Goal: Information Seeking & Learning: Learn about a topic

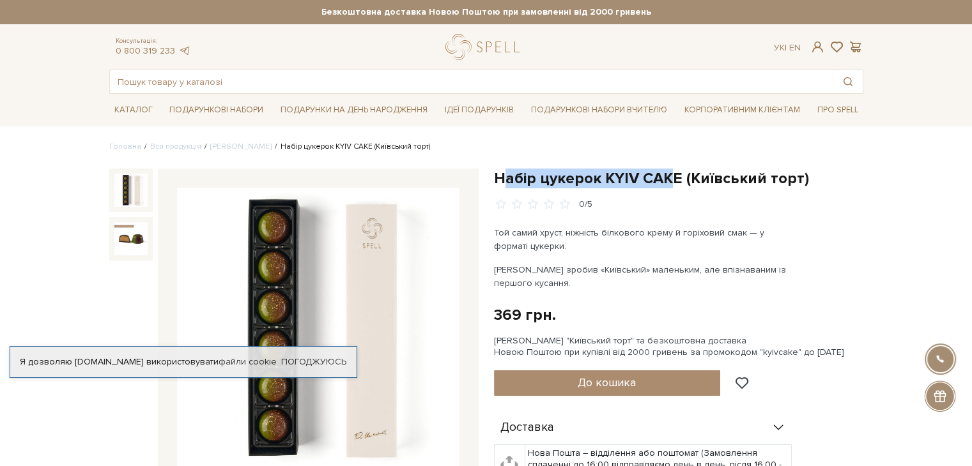
drag, startPoint x: 499, startPoint y: 179, endPoint x: 668, endPoint y: 174, distance: 169.4
click at [668, 174] on h1 "Набір цукерок KYIV CAKE (Київський торт)" at bounding box center [678, 179] width 369 height 20
drag, startPoint x: 498, startPoint y: 175, endPoint x: 805, endPoint y: 180, distance: 307.3
click at [805, 180] on h1 "Набір цукерок KYIV CAKE (Київський торт)" at bounding box center [678, 179] width 369 height 20
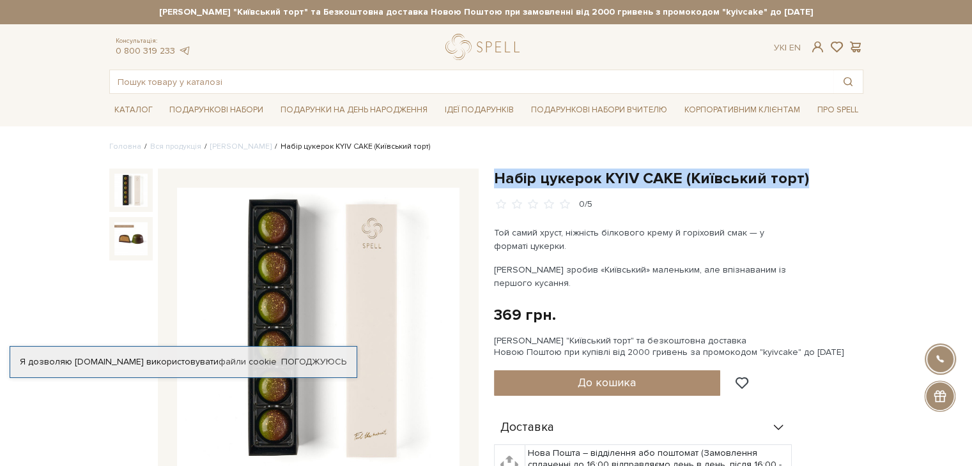
copy h1 "Набір цукерок KYIV CAKE (Київський торт)"
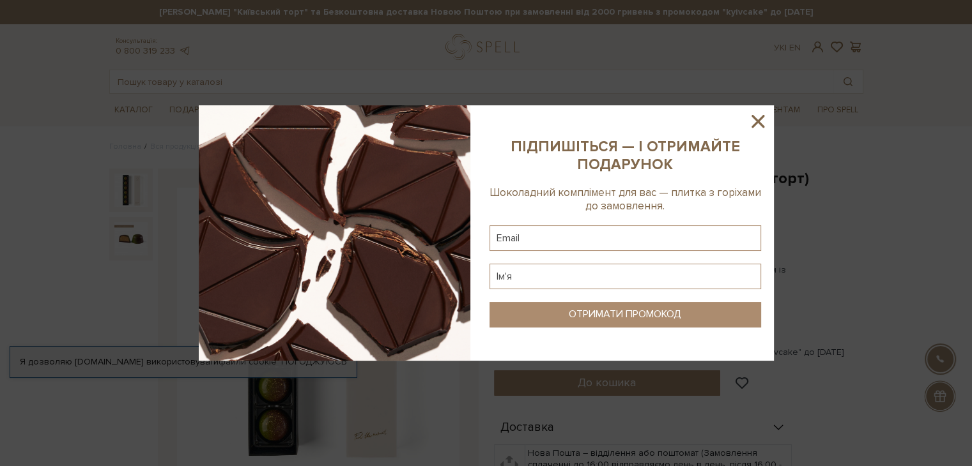
click at [755, 111] on icon at bounding box center [758, 122] width 22 height 22
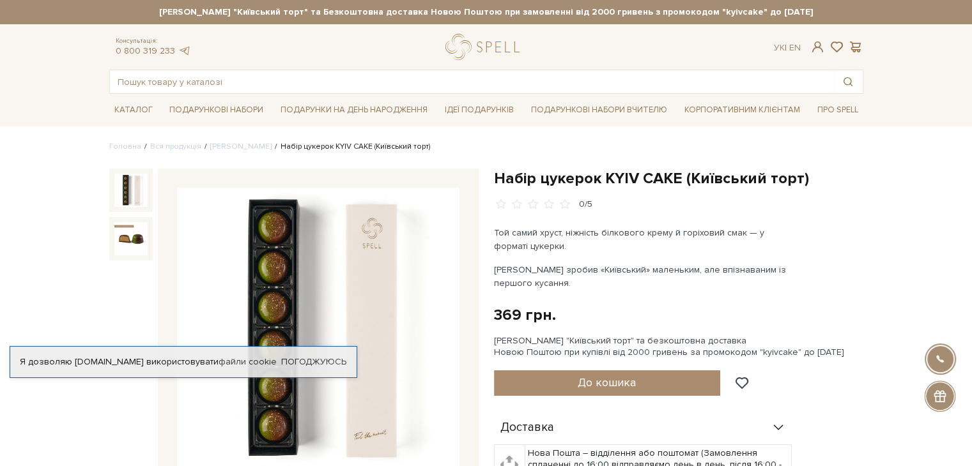
click at [655, 222] on div "Набір цукерок KYIV CAKE (Київський торт) 0/5 Той самий хруст, ніжність білковог…" at bounding box center [678, 439] width 369 height 540
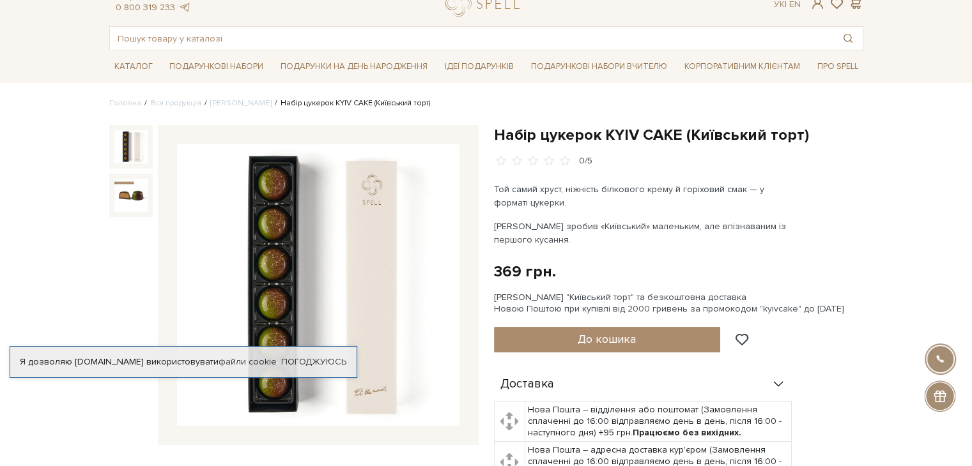
scroll to position [42, 0]
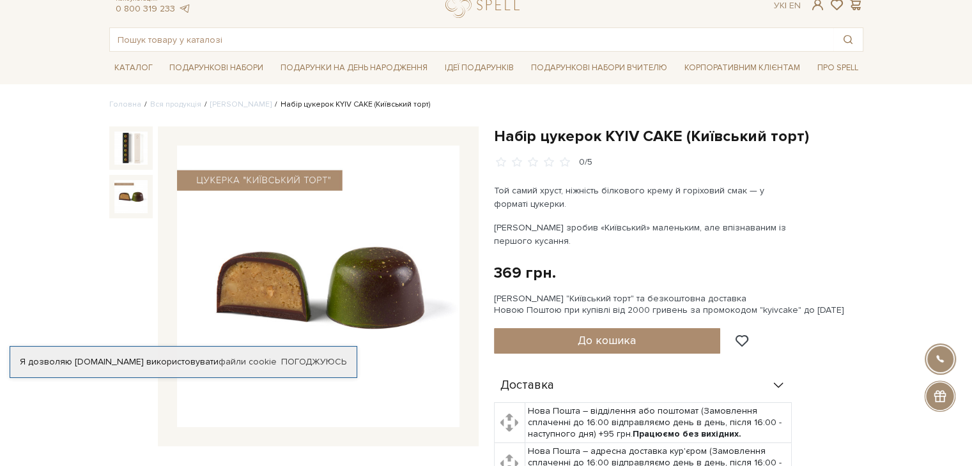
click at [125, 202] on img at bounding box center [130, 196] width 33 height 33
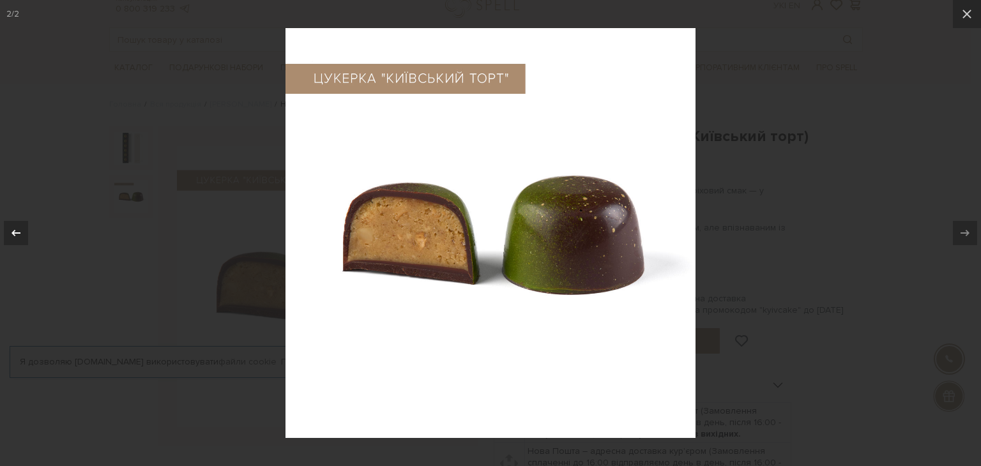
click at [15, 243] on div at bounding box center [16, 233] width 24 height 24
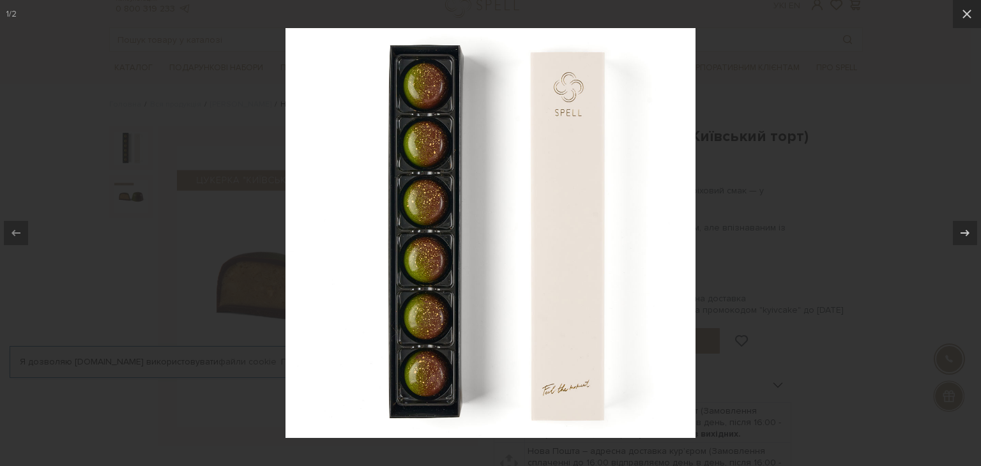
click at [117, 149] on div at bounding box center [490, 233] width 981 height 466
